Goal: Task Accomplishment & Management: Use online tool/utility

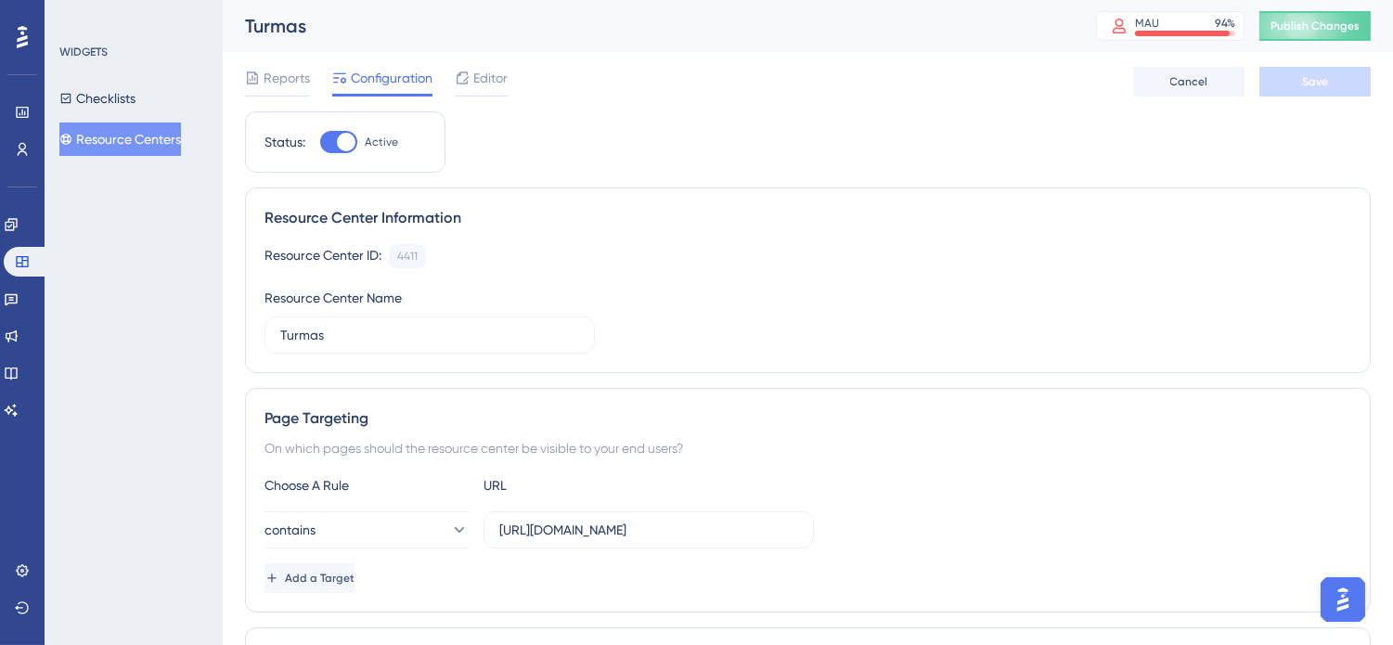
click at [109, 139] on button "Resource Centers" at bounding box center [120, 138] width 122 height 33
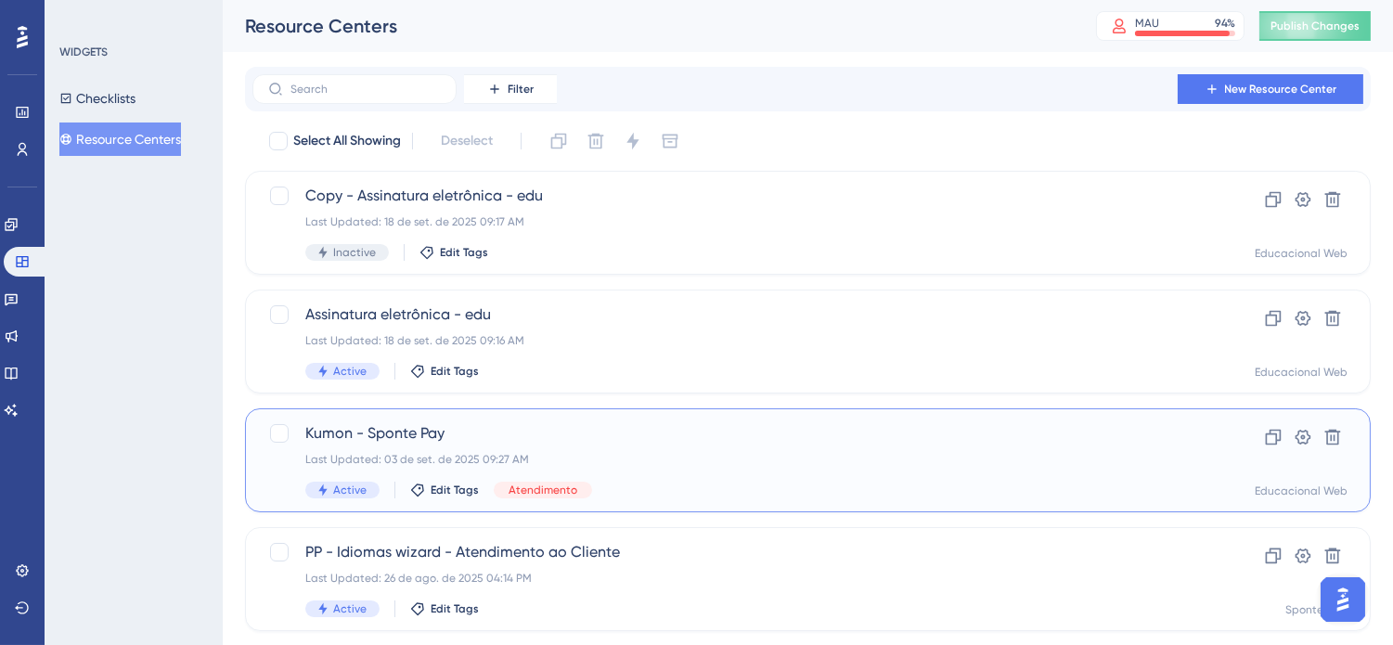
click at [805, 456] on div "Last Updated: 03 de set. de 2025 09:27 AM" at bounding box center [733, 459] width 856 height 15
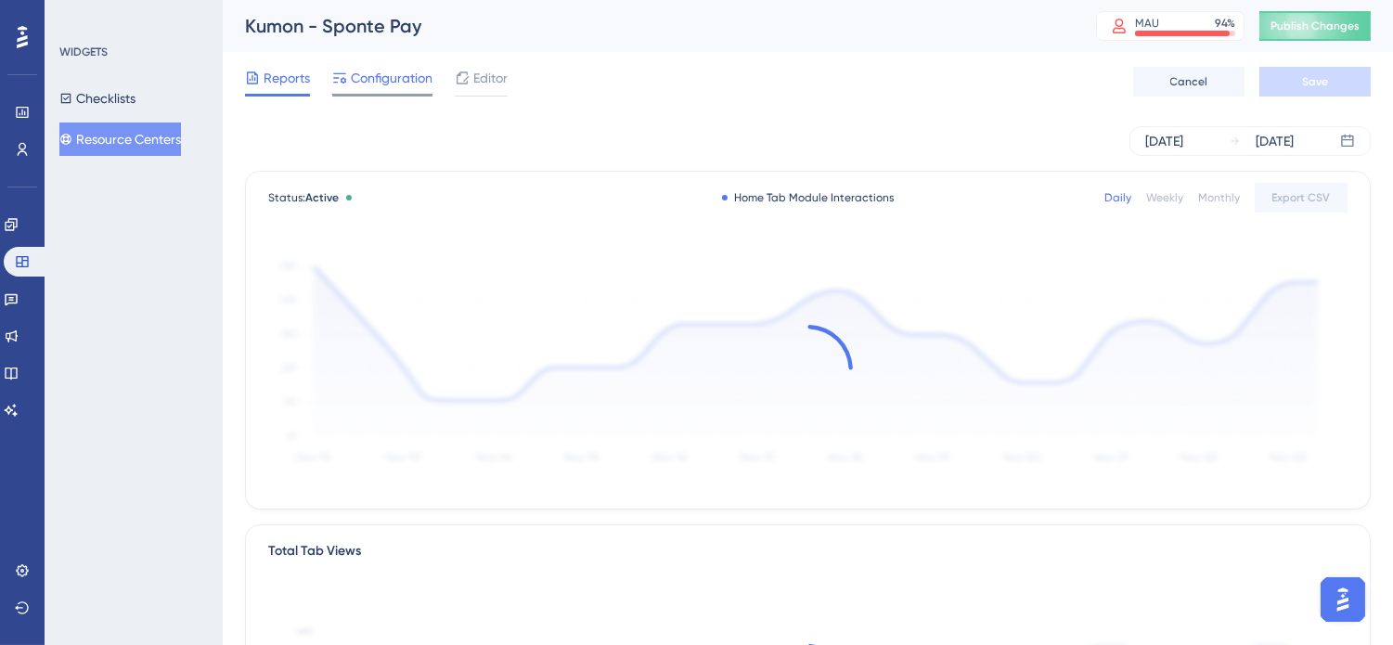
click at [393, 78] on span "Configuration" at bounding box center [392, 78] width 82 height 22
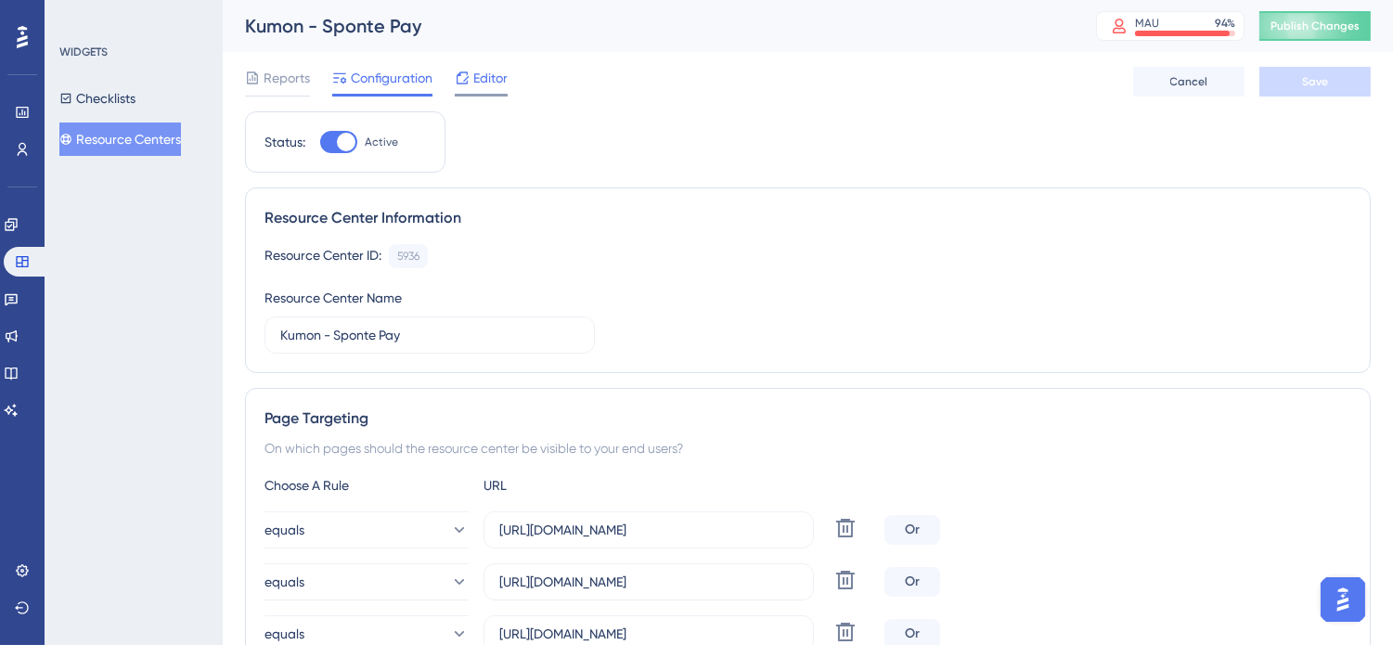
click at [492, 84] on span "Editor" at bounding box center [490, 78] width 34 height 22
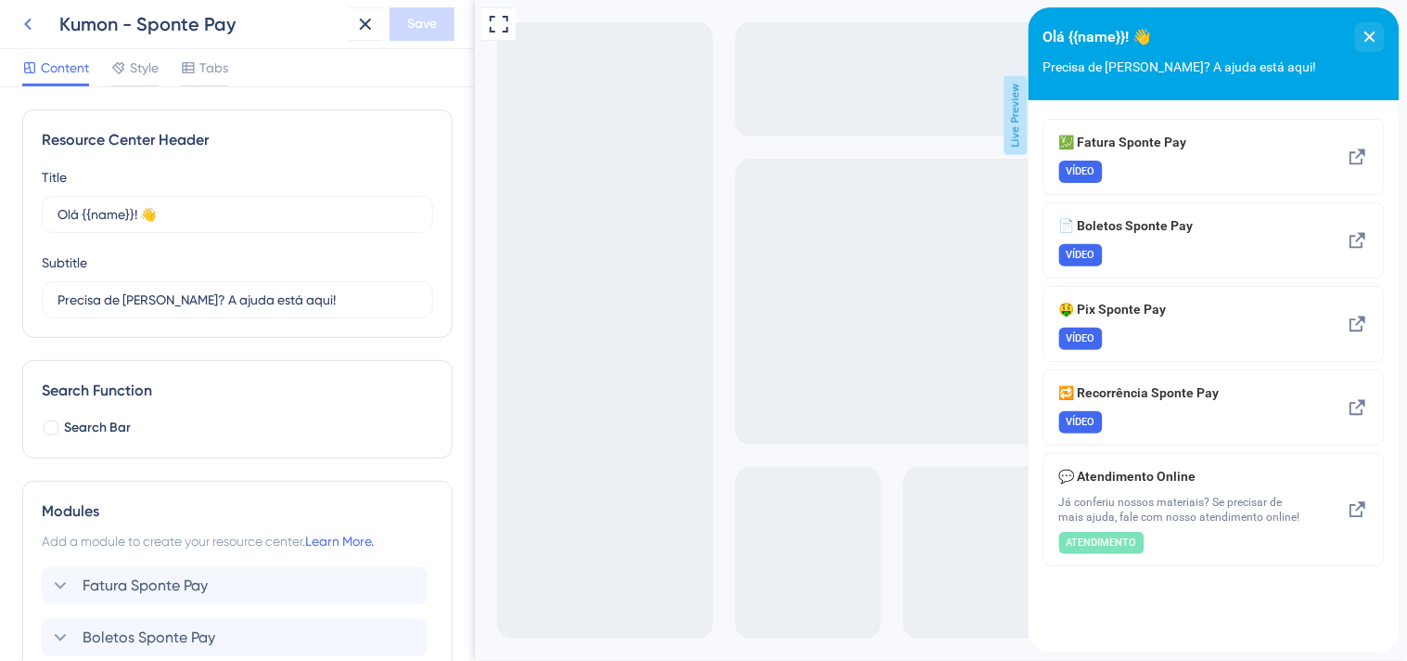
click at [25, 23] on icon at bounding box center [27, 25] width 7 height 12
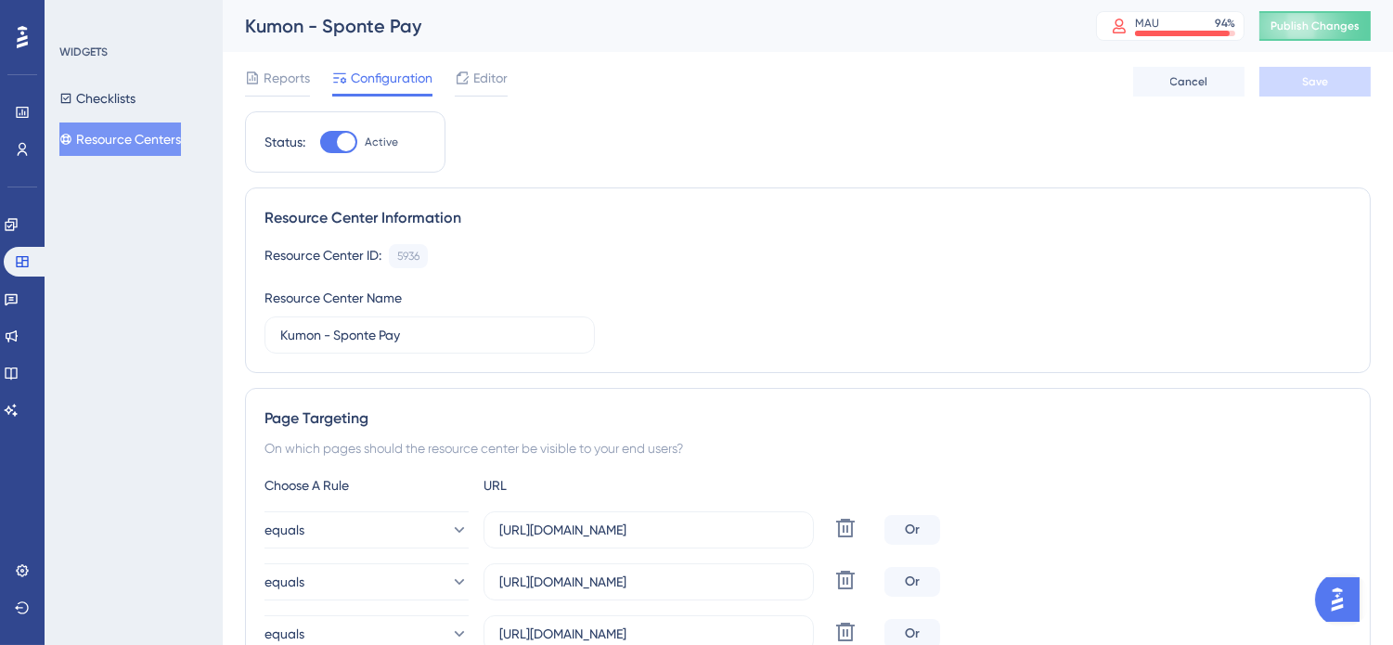
click at [144, 145] on button "Resource Centers" at bounding box center [120, 138] width 122 height 33
